Goal: Information Seeking & Learning: Learn about a topic

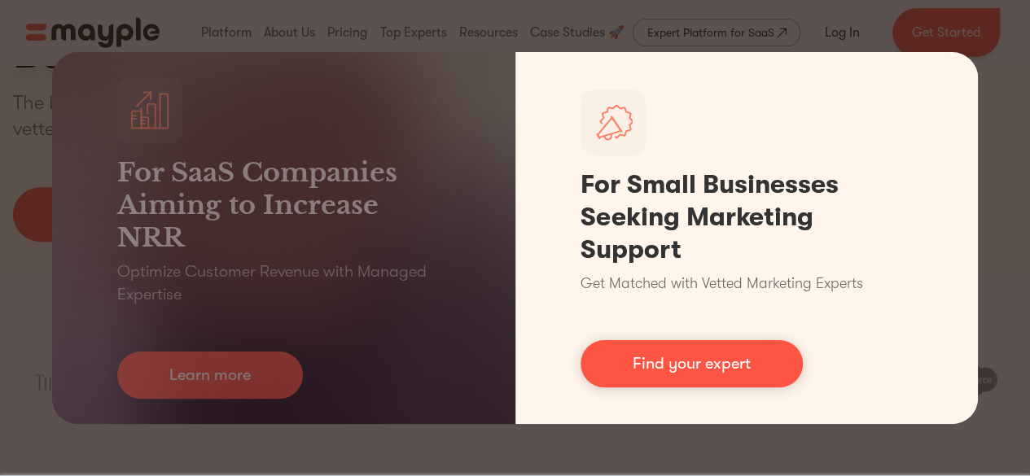
click at [706, 365] on link "Find your expert" at bounding box center [691, 363] width 222 height 47
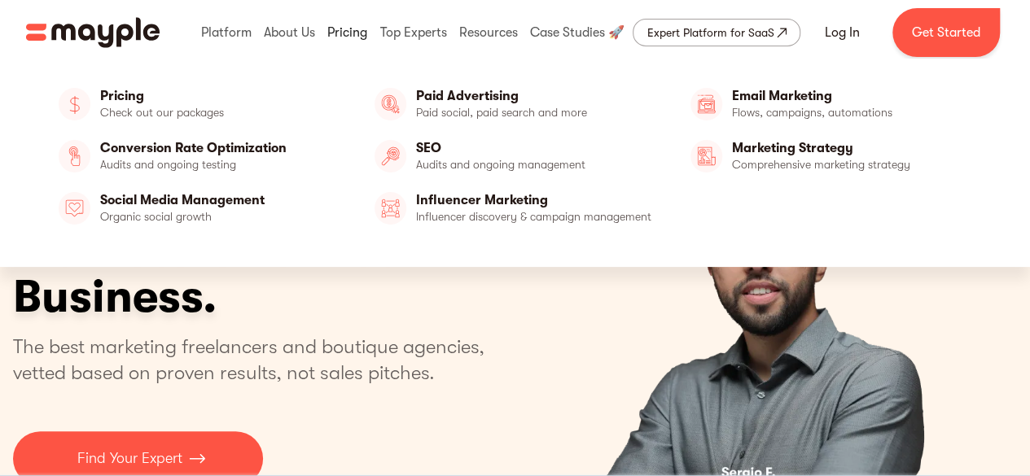
click at [340, 28] on link at bounding box center [347, 33] width 48 height 52
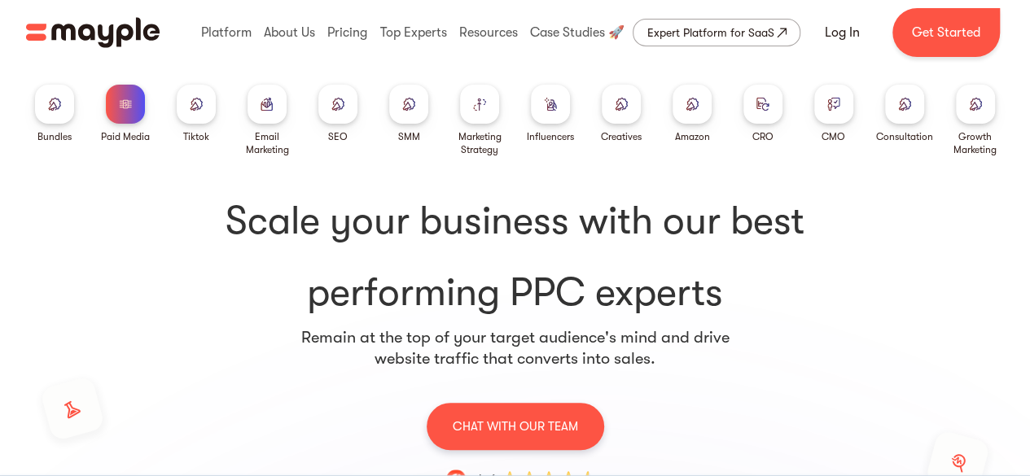
click at [768, 97] on div at bounding box center [762, 104] width 39 height 39
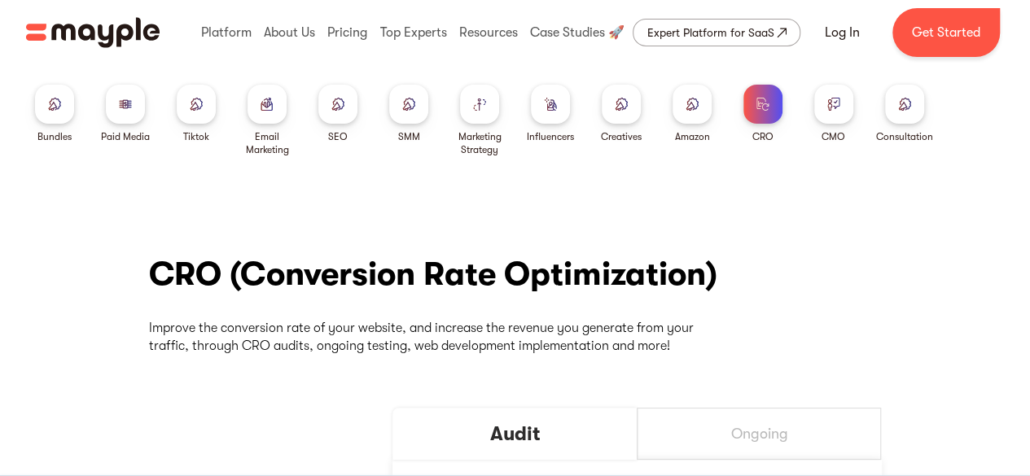
click at [122, 102] on img at bounding box center [125, 104] width 13 height 12
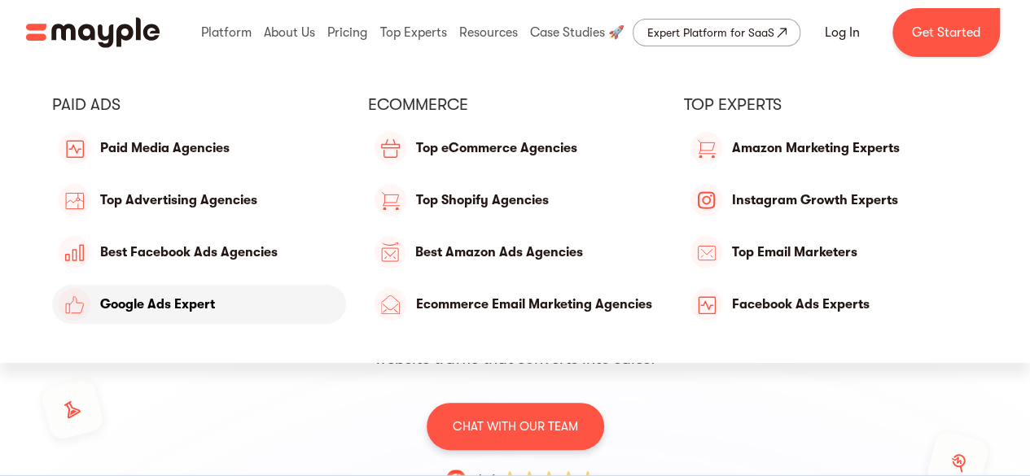
click at [147, 293] on link "Google Ads Expert" at bounding box center [199, 304] width 294 height 39
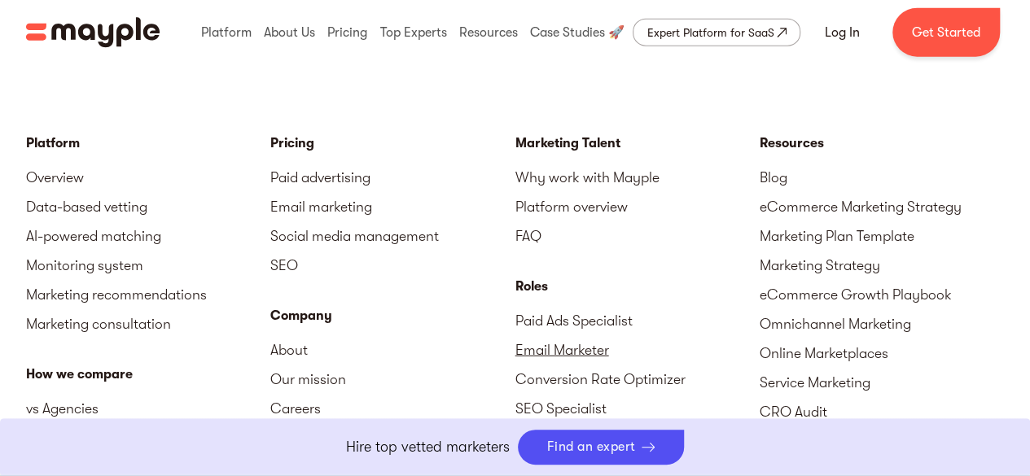
scroll to position [2182, 0]
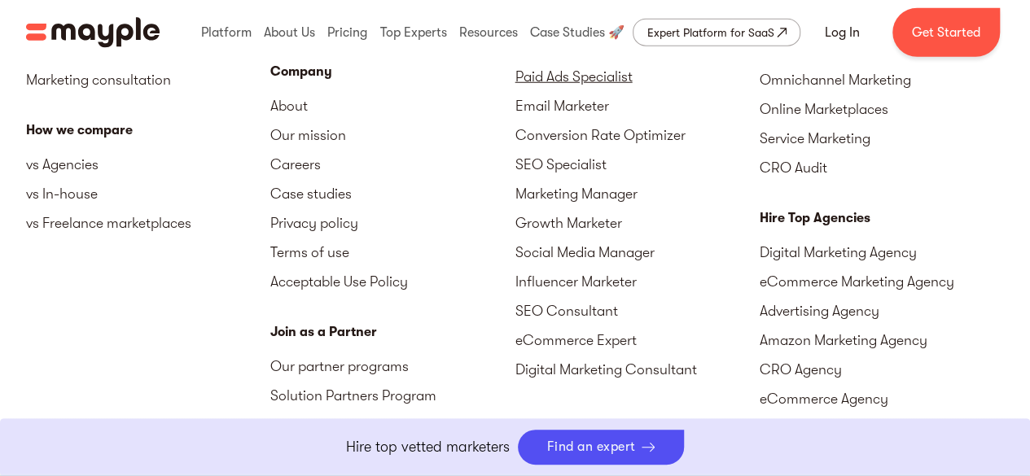
click at [547, 76] on link "Paid Ads Specialist" at bounding box center [637, 76] width 244 height 29
